Goal: Find specific page/section: Find specific page/section

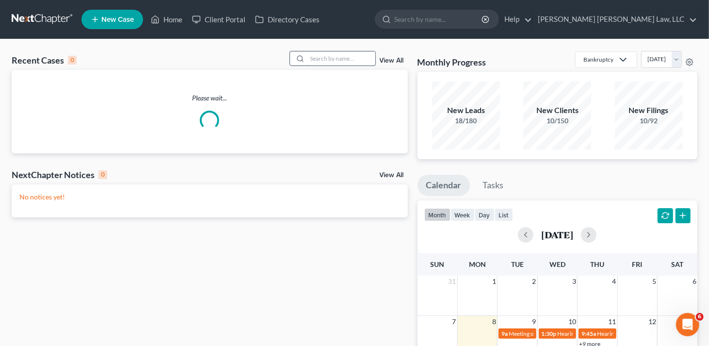
click at [329, 54] on input "search" at bounding box center [341, 58] width 68 height 14
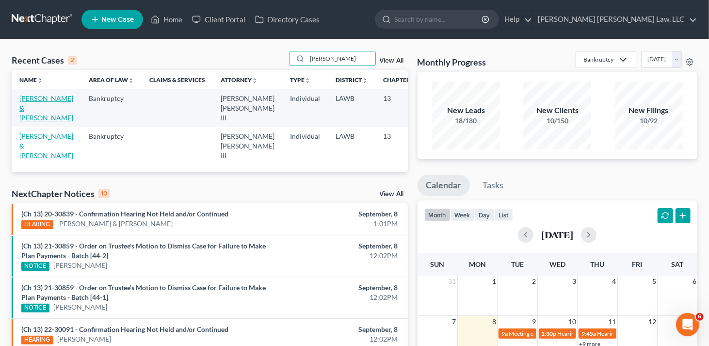
type input "[PERSON_NAME]"
click at [31, 105] on link "[PERSON_NAME] & [PERSON_NAME]" at bounding box center [46, 108] width 54 height 28
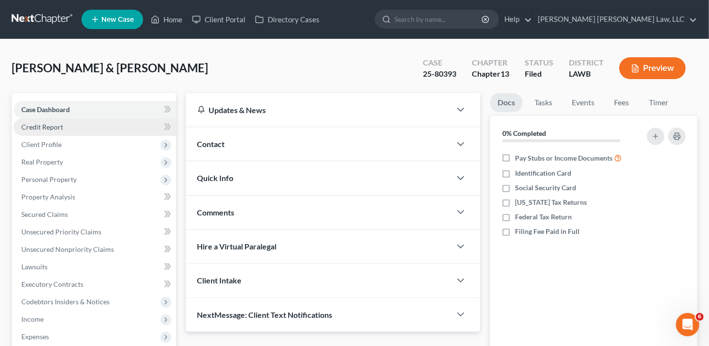
click at [37, 126] on span "Credit Report" at bounding box center [42, 127] width 42 height 8
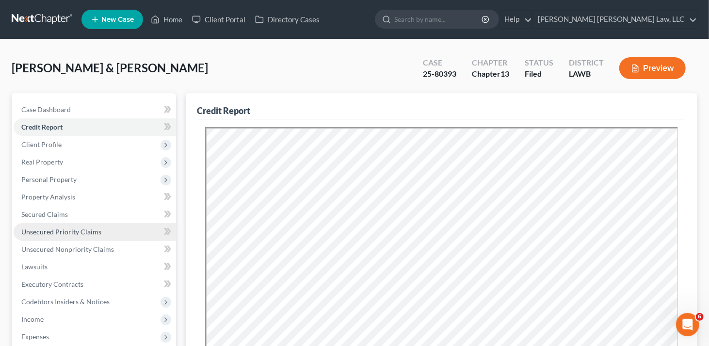
click at [53, 229] on span "Unsecured Priority Claims" at bounding box center [61, 231] width 80 height 8
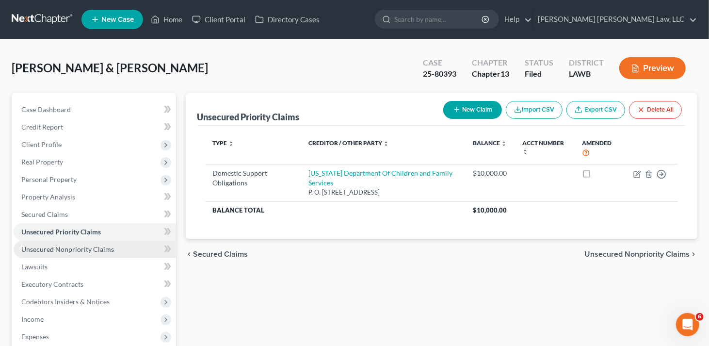
click at [51, 242] on link "Unsecured Nonpriority Claims" at bounding box center [95, 248] width 162 height 17
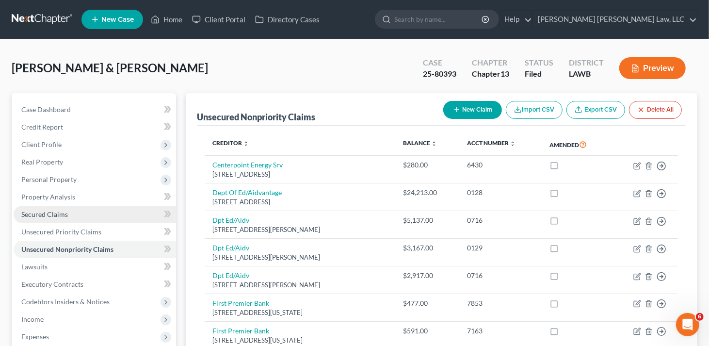
click at [53, 210] on span "Secured Claims" at bounding box center [44, 214] width 47 height 8
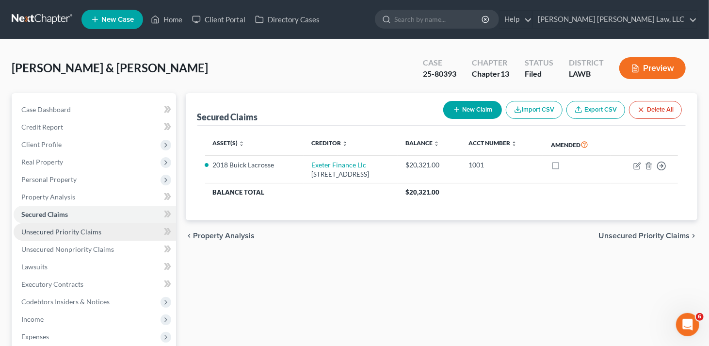
click at [49, 232] on span "Unsecured Priority Claims" at bounding box center [61, 231] width 80 height 8
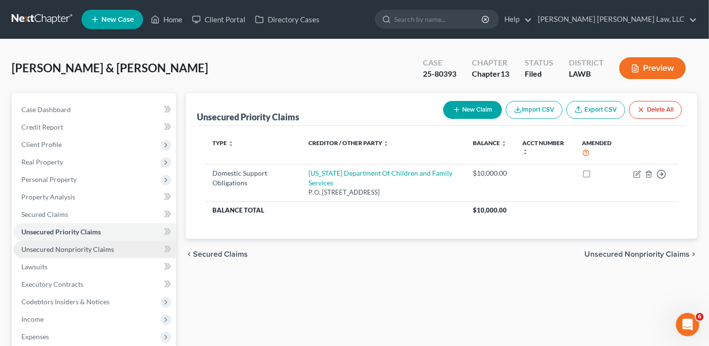
click at [78, 247] on span "Unsecured Nonpriority Claims" at bounding box center [67, 249] width 93 height 8
